Goal: Download file/media

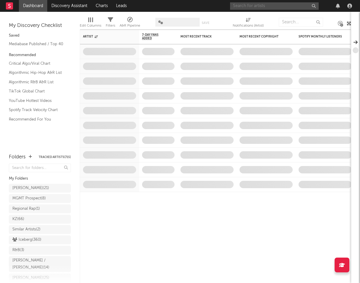
click at [270, 8] on input "text" at bounding box center [274, 5] width 89 height 7
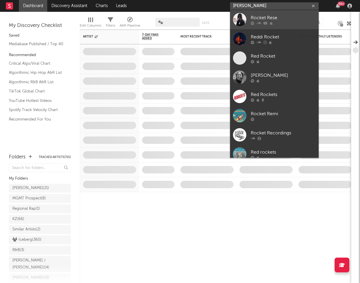
type input "[PERSON_NAME]"
click at [309, 20] on div "Rocket Rese" at bounding box center [283, 17] width 65 height 7
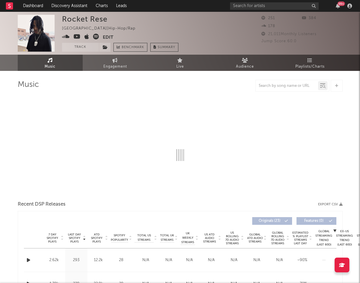
select select "1w"
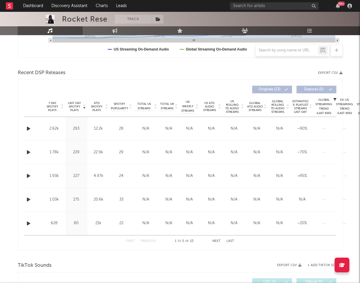
scroll to position [176, 0]
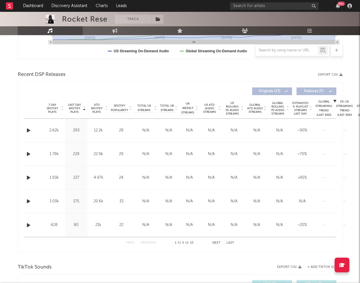
click at [326, 74] on button "Export CSV" at bounding box center [330, 75] width 25 height 4
